Goal: Find specific page/section: Find specific page/section

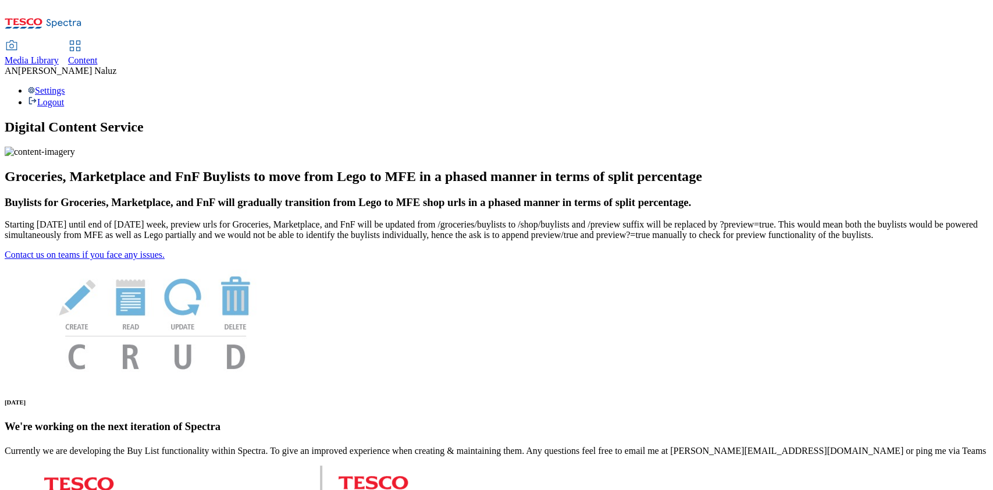
click at [98, 55] on span "Content" at bounding box center [83, 60] width 30 height 10
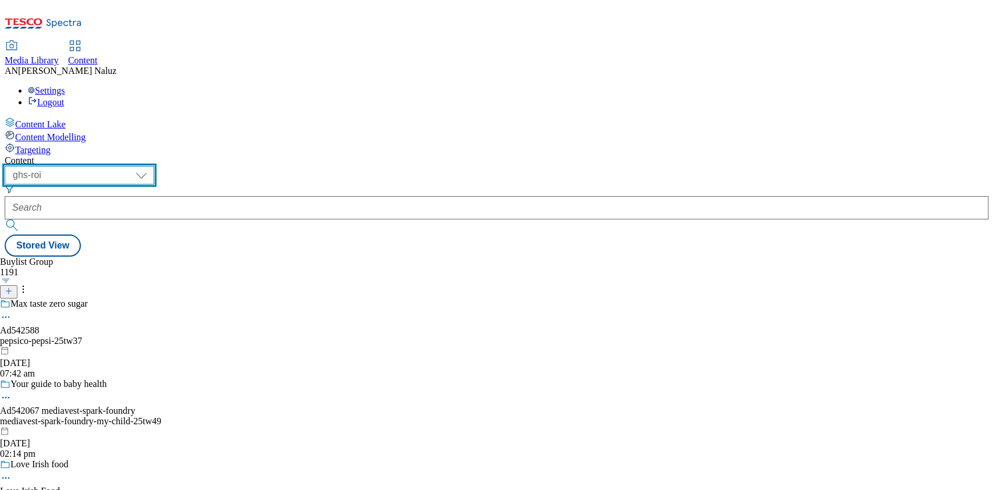
click at [154, 166] on select "ghs-roi ghs-[GEOGRAPHIC_DATA]" at bounding box center [79, 175] width 149 height 19
select select "ghs-[GEOGRAPHIC_DATA]"
click at [151, 166] on select "ghs-roi ghs-[GEOGRAPHIC_DATA]" at bounding box center [79, 175] width 149 height 19
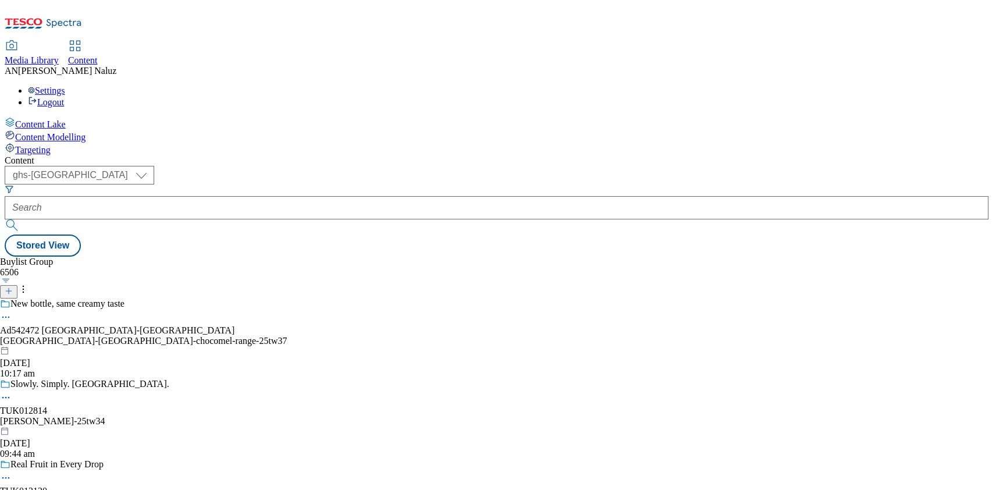
click at [387, 256] on div "Buylist Group 6506 New bottle, same creamy taste Ad542472 [GEOGRAPHIC_DATA]-[GE…" at bounding box center [496, 256] width 983 height 0
click at [768, 256] on div "Buylist Group 6506 New bottle, same creamy taste Ad542472 [GEOGRAPHIC_DATA]-[GE…" at bounding box center [496, 256] width 983 height 0
